Goal: Task Accomplishment & Management: Manage account settings

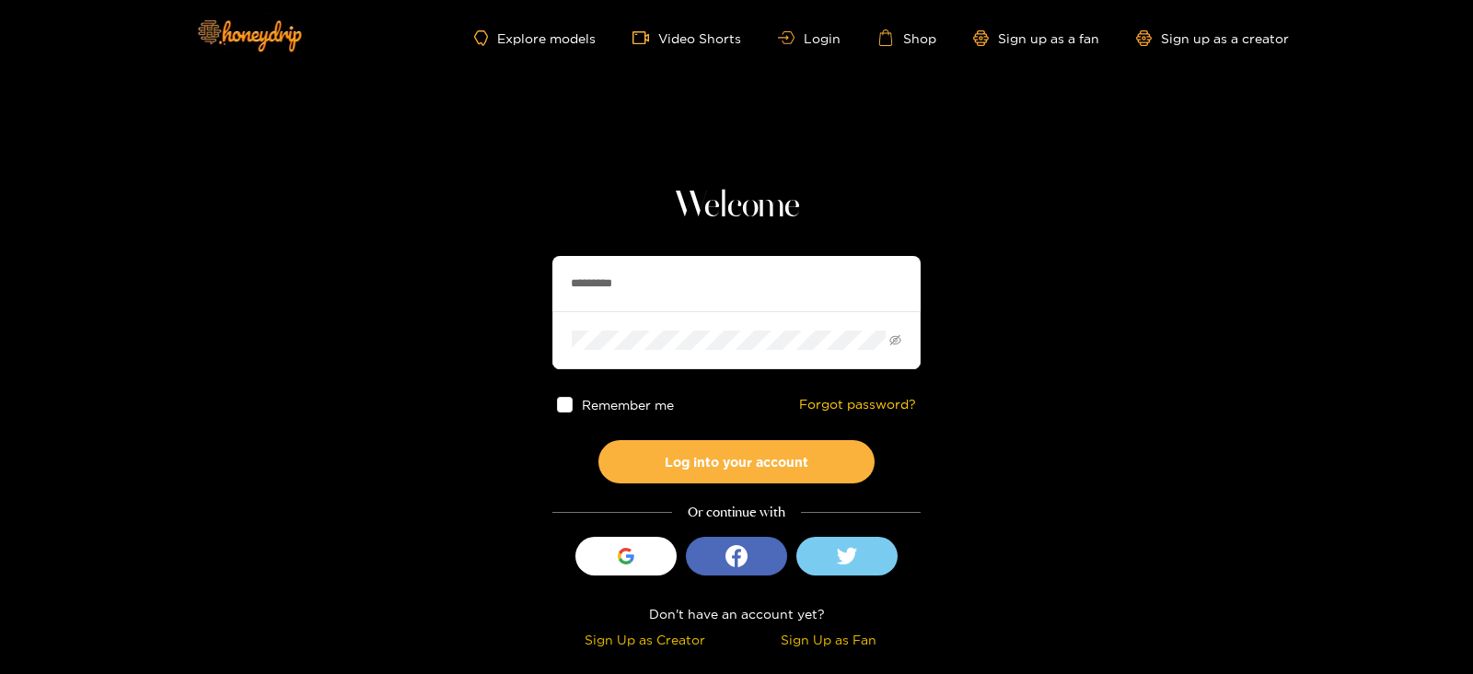
click at [644, 295] on input "*********" at bounding box center [736, 283] width 368 height 55
type input "**********"
click at [598, 440] on button "Log into your account" at bounding box center [736, 461] width 276 height 43
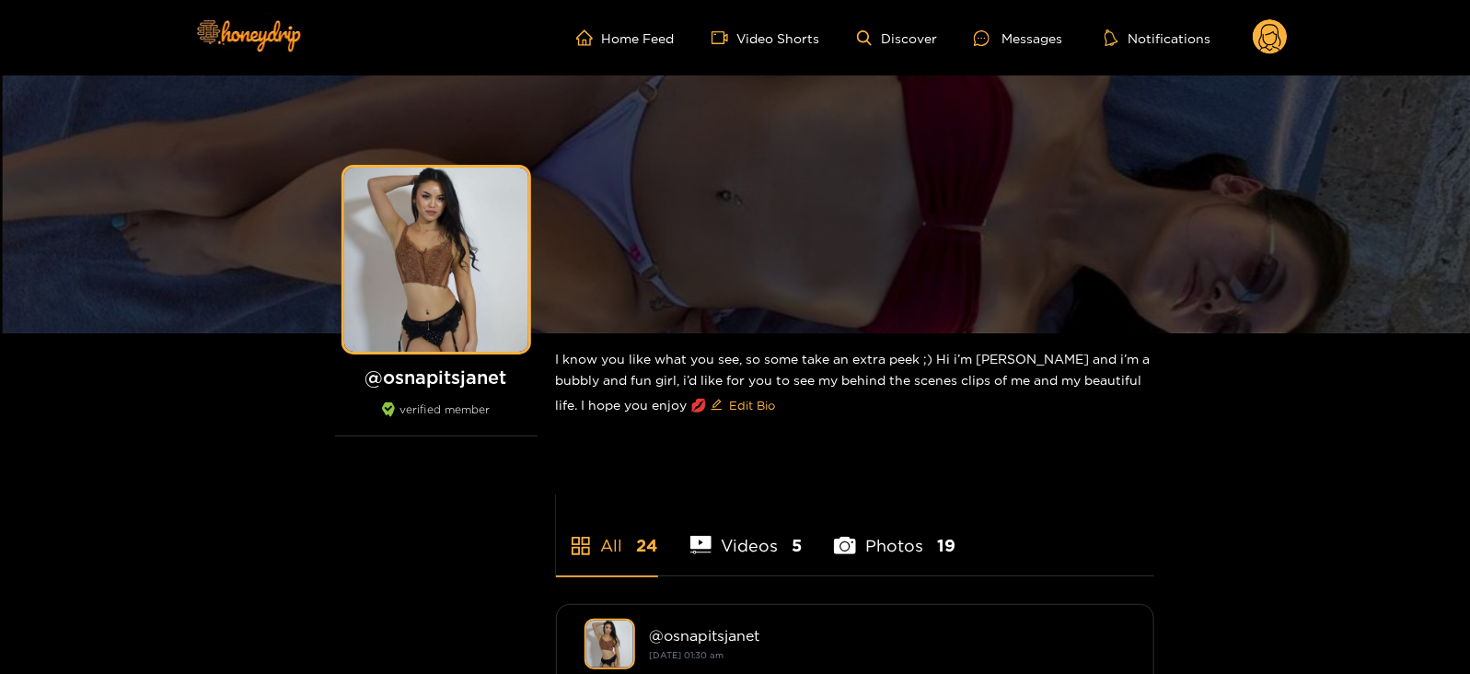
click at [1265, 33] on circle at bounding box center [1270, 36] width 35 height 35
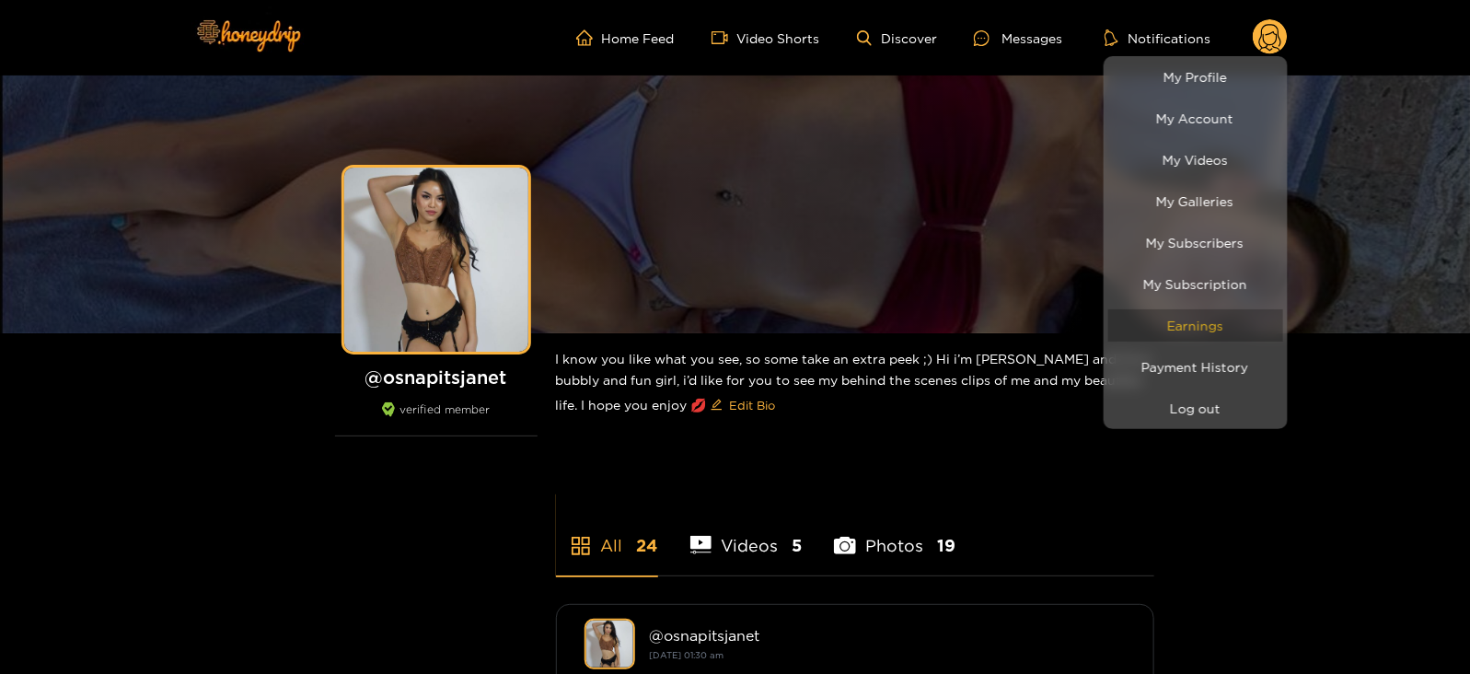
click at [1178, 328] on link "Earnings" at bounding box center [1195, 325] width 175 height 32
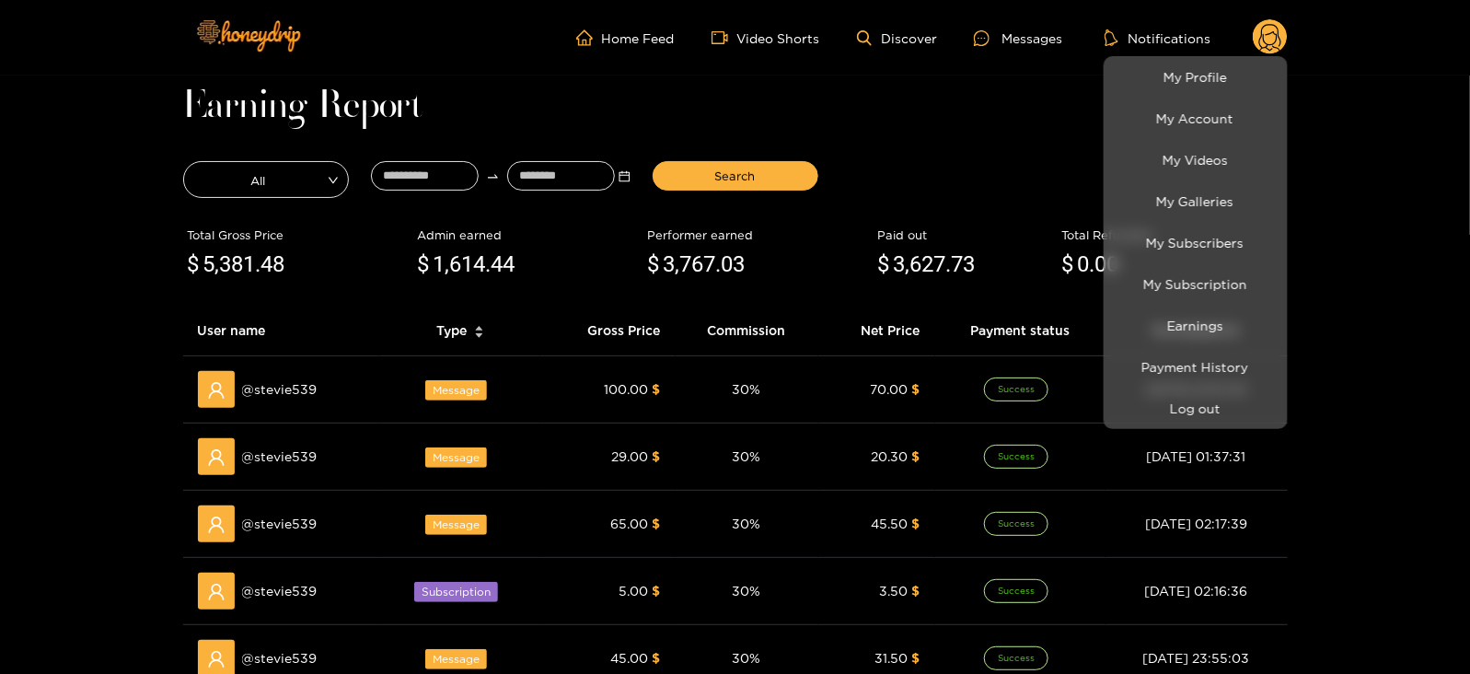
click at [441, 173] on div at bounding box center [735, 337] width 1470 height 674
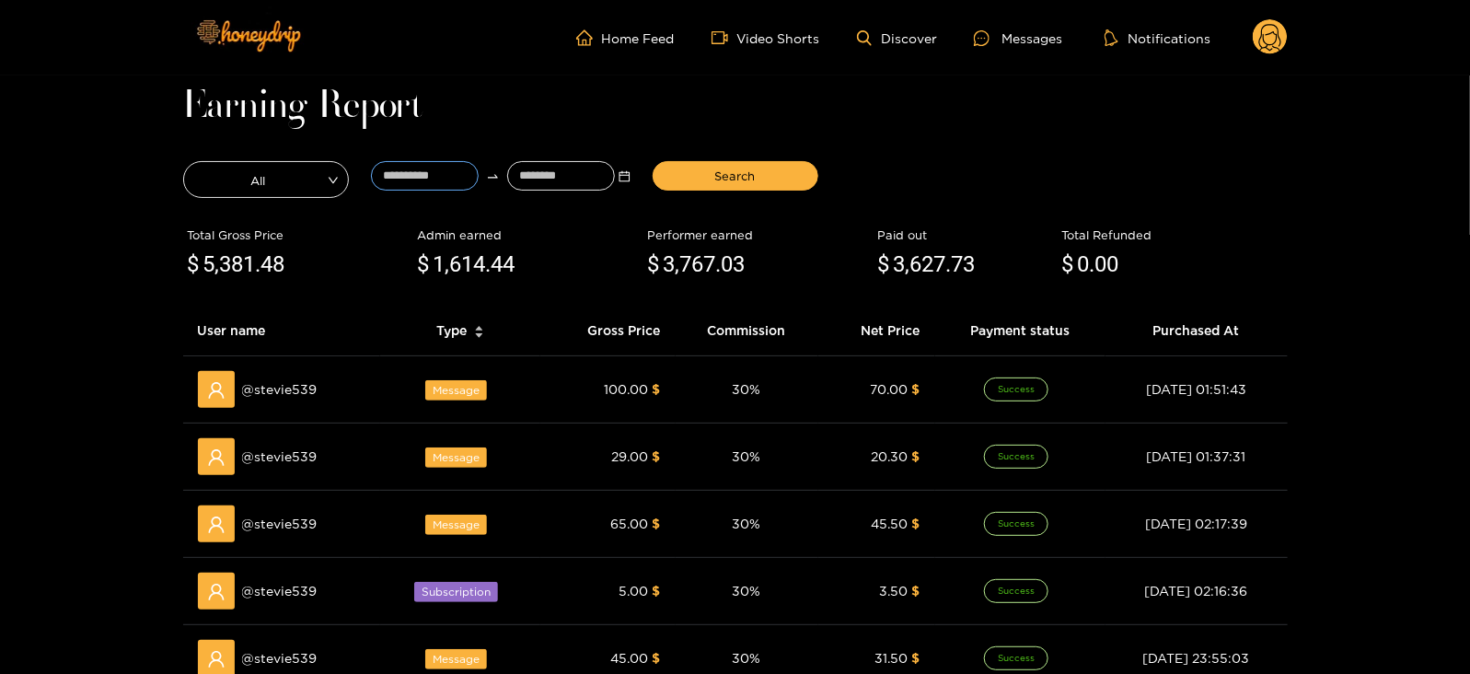
click at [441, 173] on input at bounding box center [425, 175] width 108 height 29
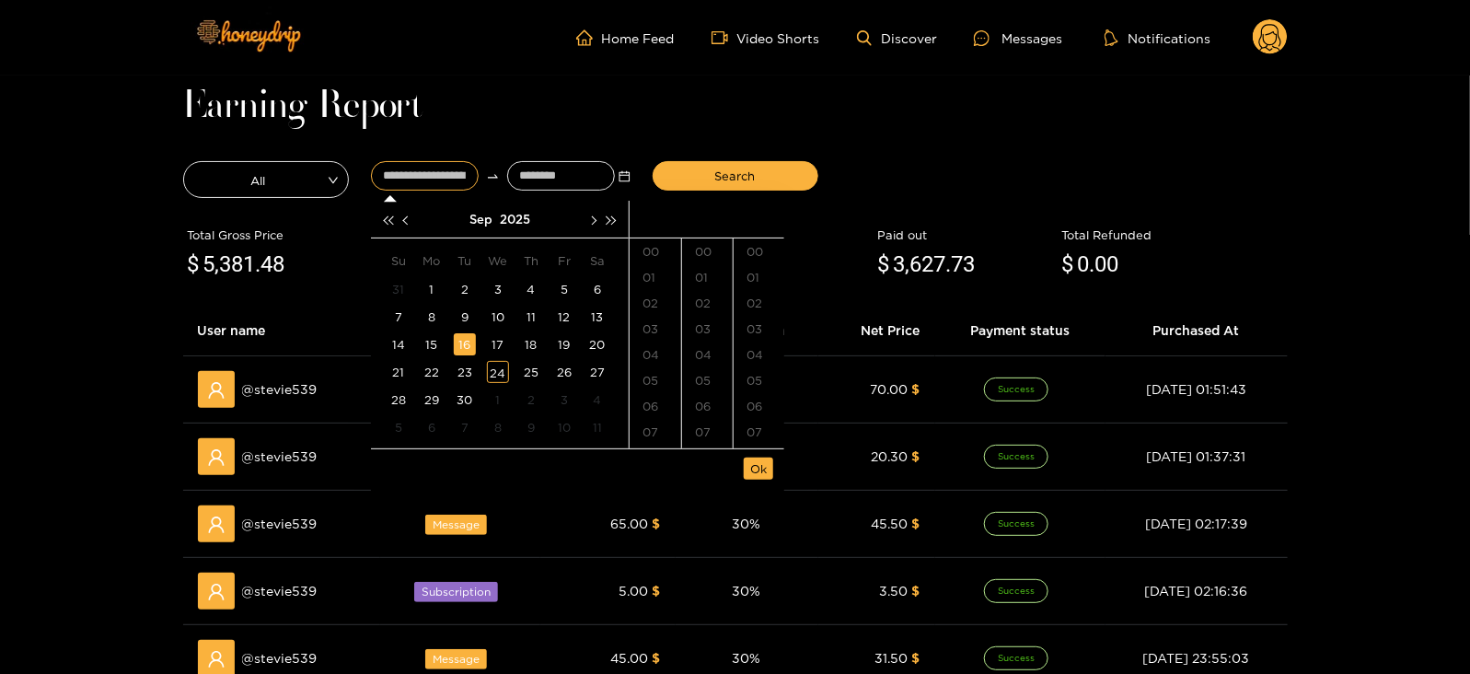
click at [469, 338] on div "16" at bounding box center [465, 344] width 22 height 22
type input "**********"
click at [539, 172] on input at bounding box center [561, 175] width 108 height 29
click at [492, 365] on div "24" at bounding box center [498, 372] width 22 height 22
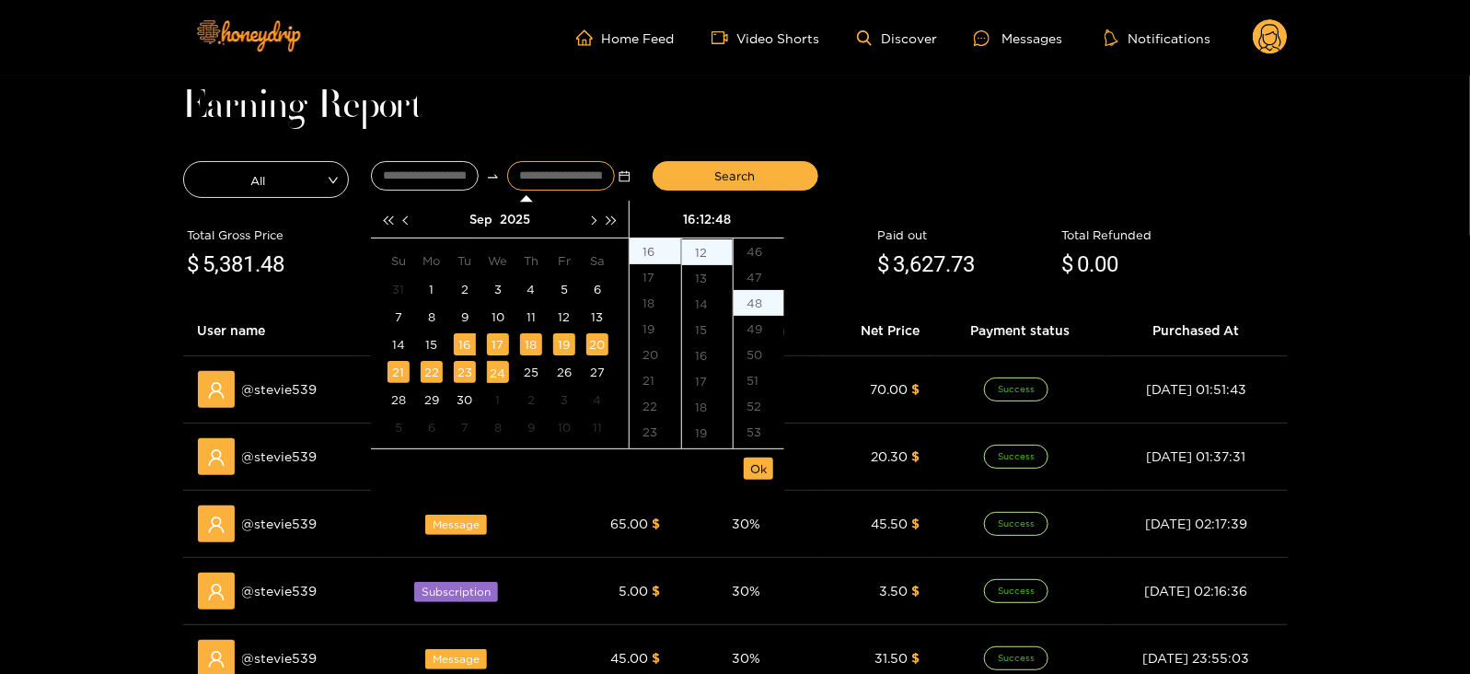
scroll to position [1237, 0]
type input "**********"
click at [754, 467] on span "Ok" at bounding box center [758, 468] width 17 height 18
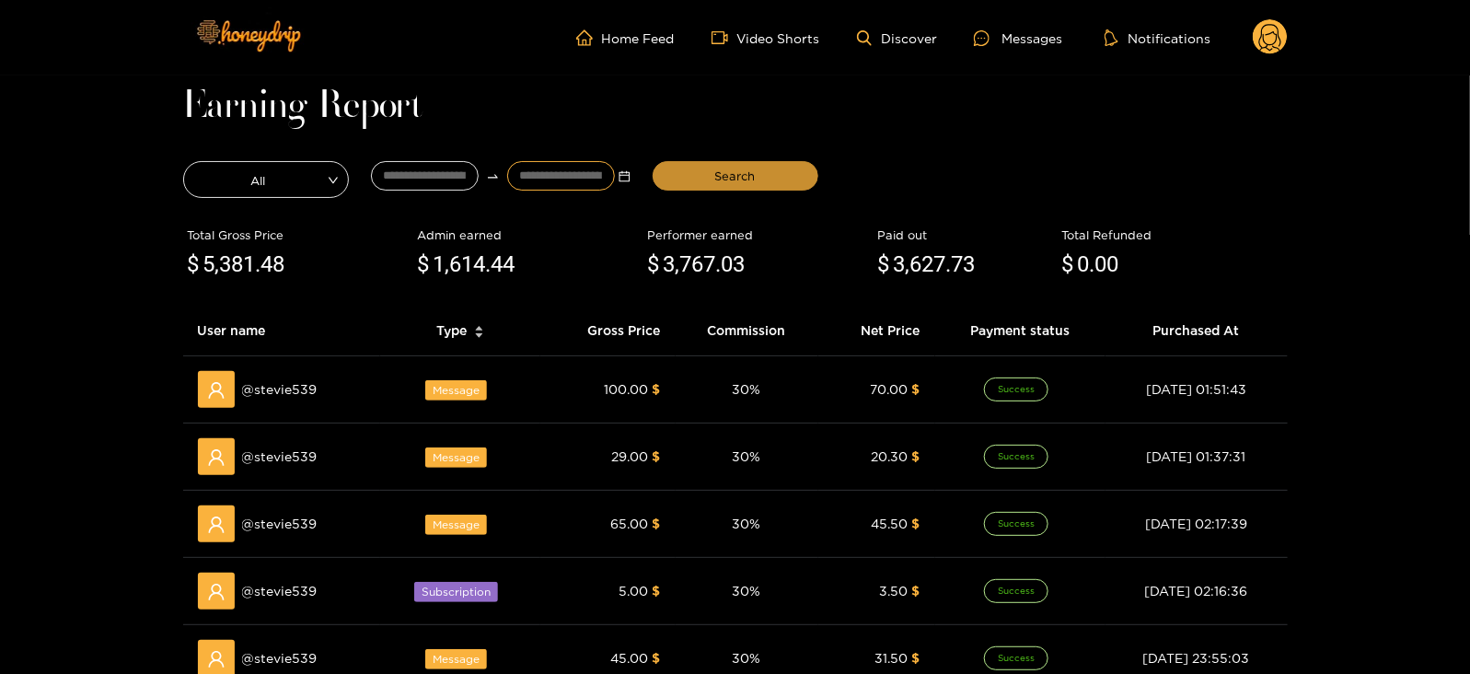
click at [709, 188] on button "Search" at bounding box center [736, 175] width 166 height 29
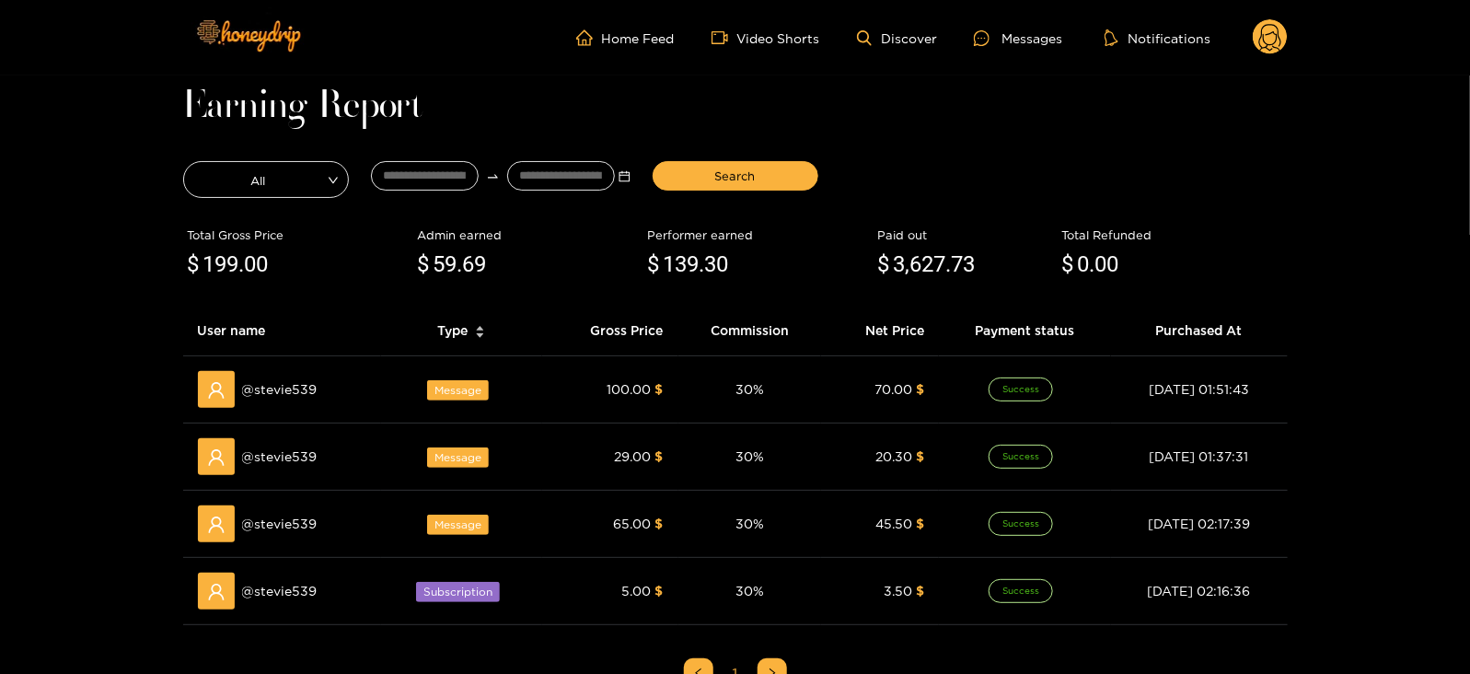
click at [686, 277] on span "139" at bounding box center [682, 264] width 36 height 26
click at [685, 100] on h1 "Earning Report" at bounding box center [735, 107] width 1105 height 26
click at [0, 25] on header "Home Feed Video Shorts Discover Messages Notifications 0 videos discover messag…" at bounding box center [735, 37] width 1470 height 75
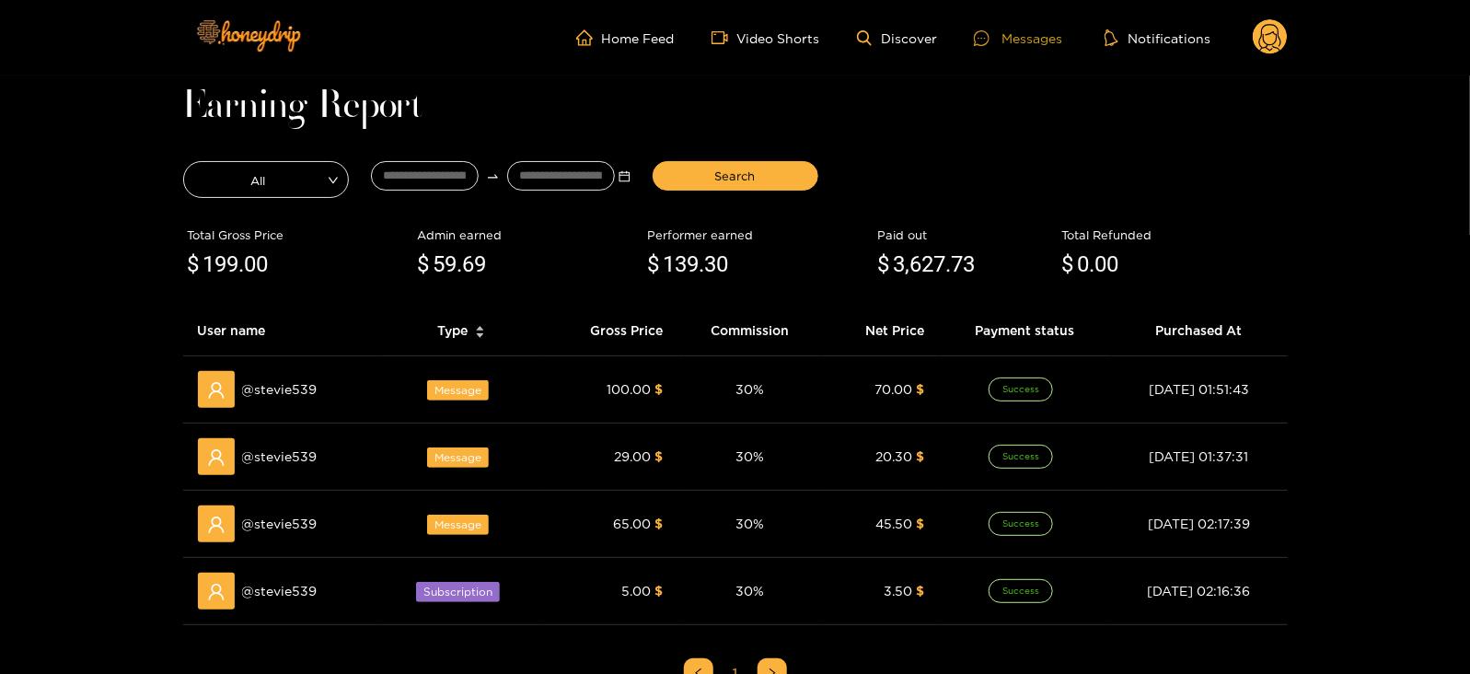
click at [1022, 29] on div "Messages" at bounding box center [1018, 38] width 88 height 21
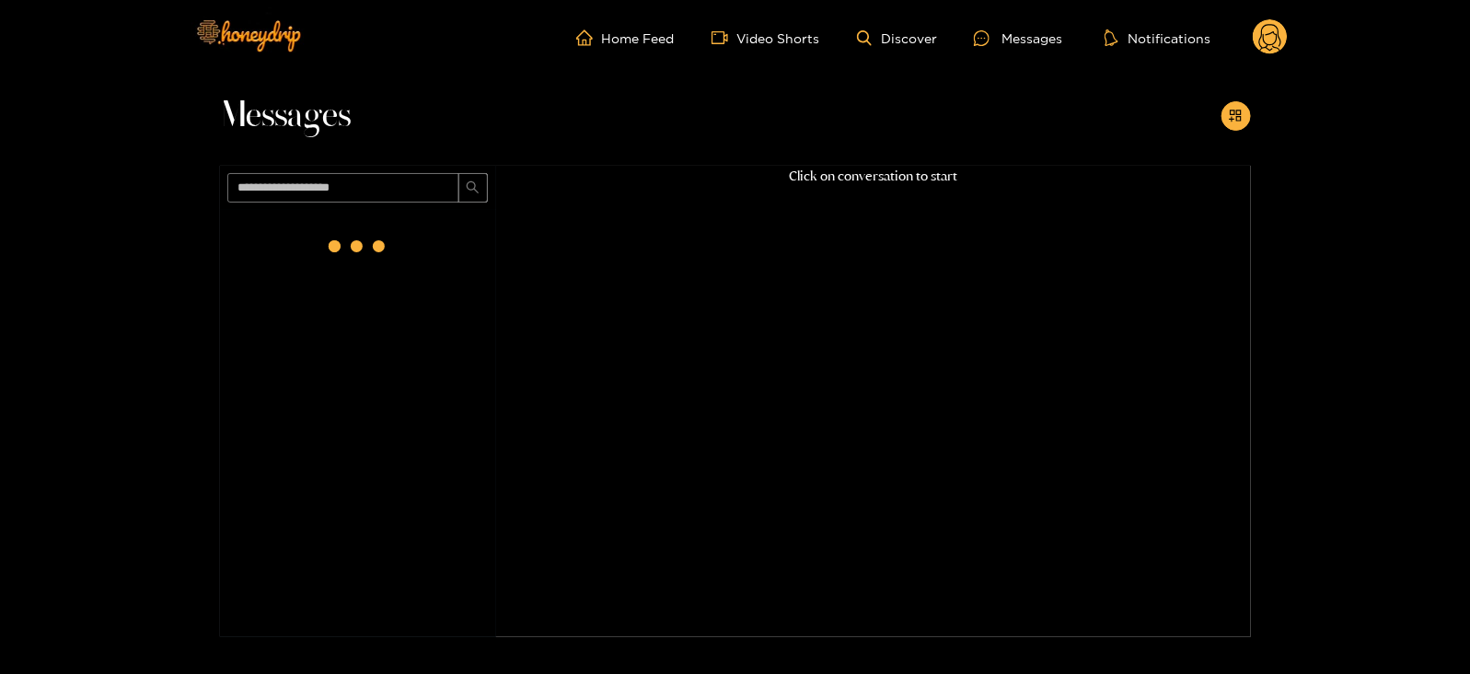
click at [1275, 34] on icon at bounding box center [1270, 40] width 22 height 32
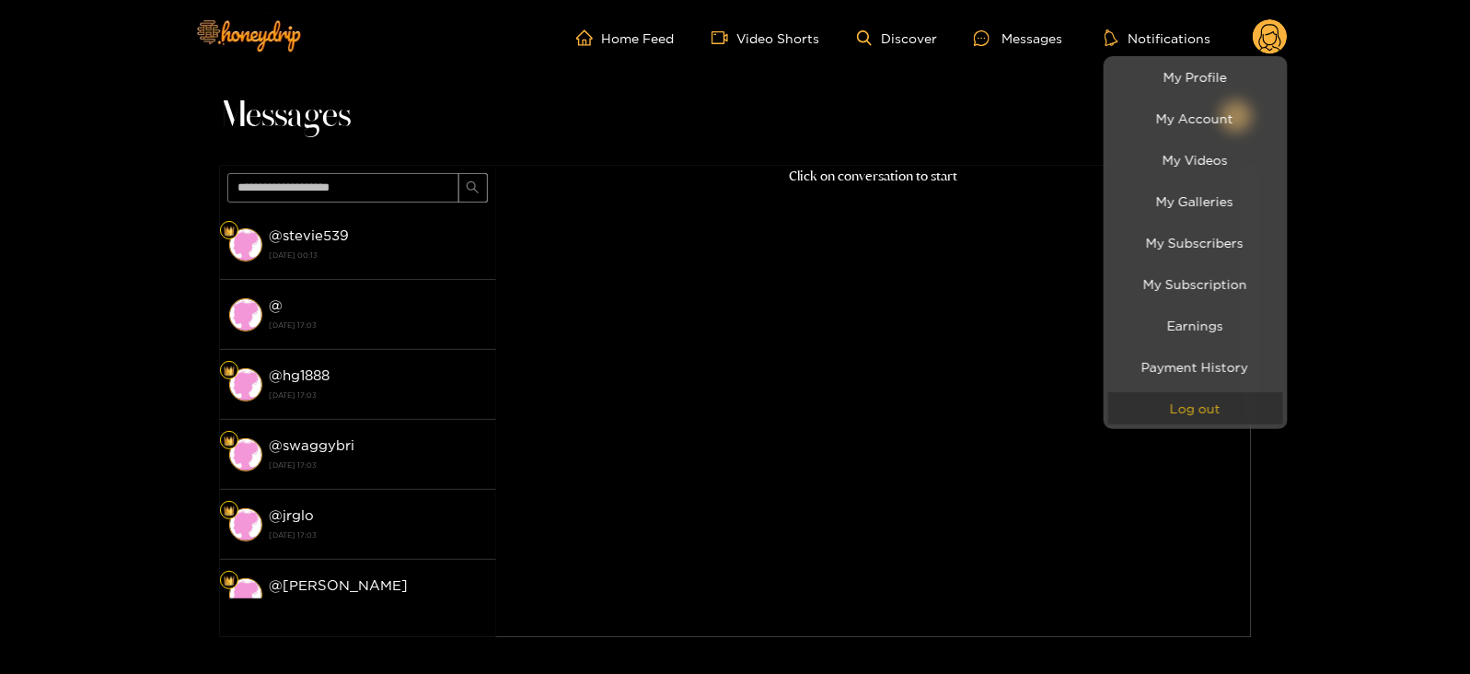
click at [1216, 410] on button "Log out" at bounding box center [1195, 408] width 175 height 32
